Goal: Task Accomplishment & Management: Manage account settings

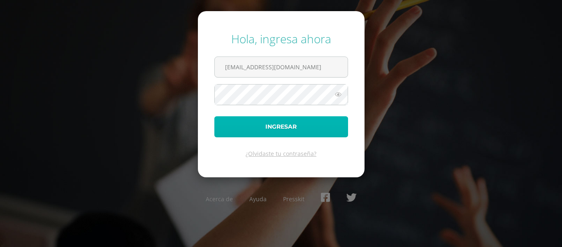
click at [289, 134] on button "Ingresar" at bounding box center [281, 126] width 134 height 21
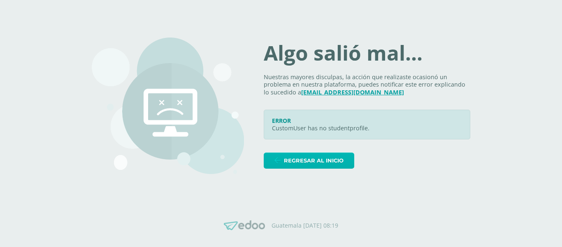
click at [274, 154] on link "Regresar al inicio" at bounding box center [309, 160] width 91 height 16
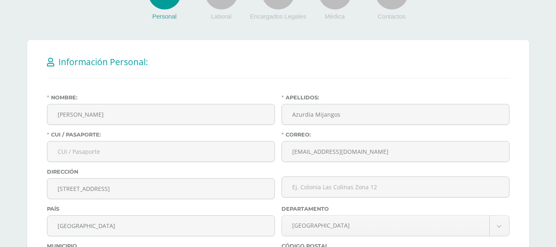
scroll to position [128, 0]
